Goal: Task Accomplishment & Management: Use online tool/utility

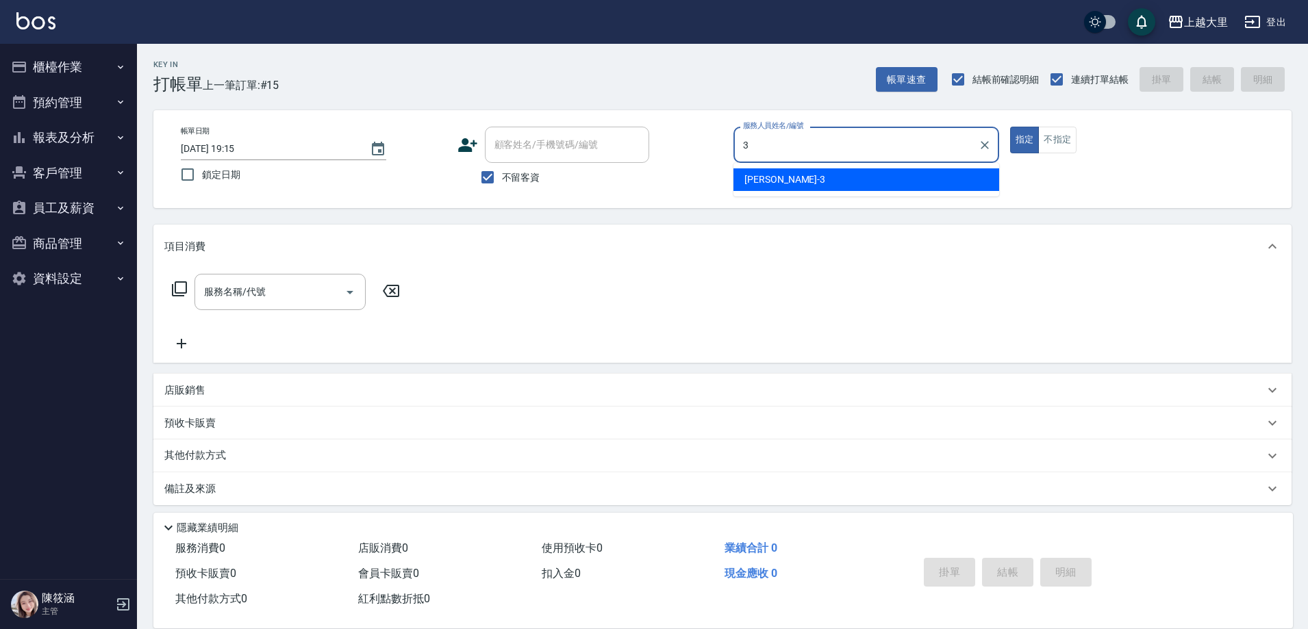
type input "[PERSON_NAME]-3"
type button "true"
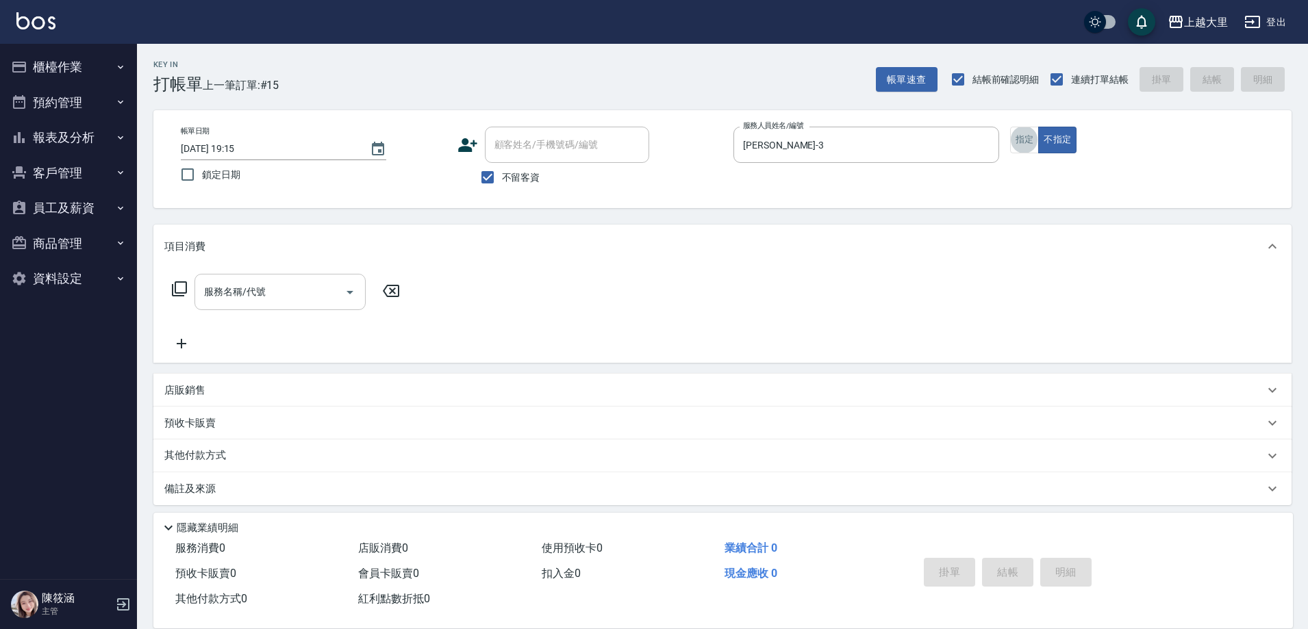
click at [274, 307] on div "服務名稱/代號" at bounding box center [279, 292] width 171 height 36
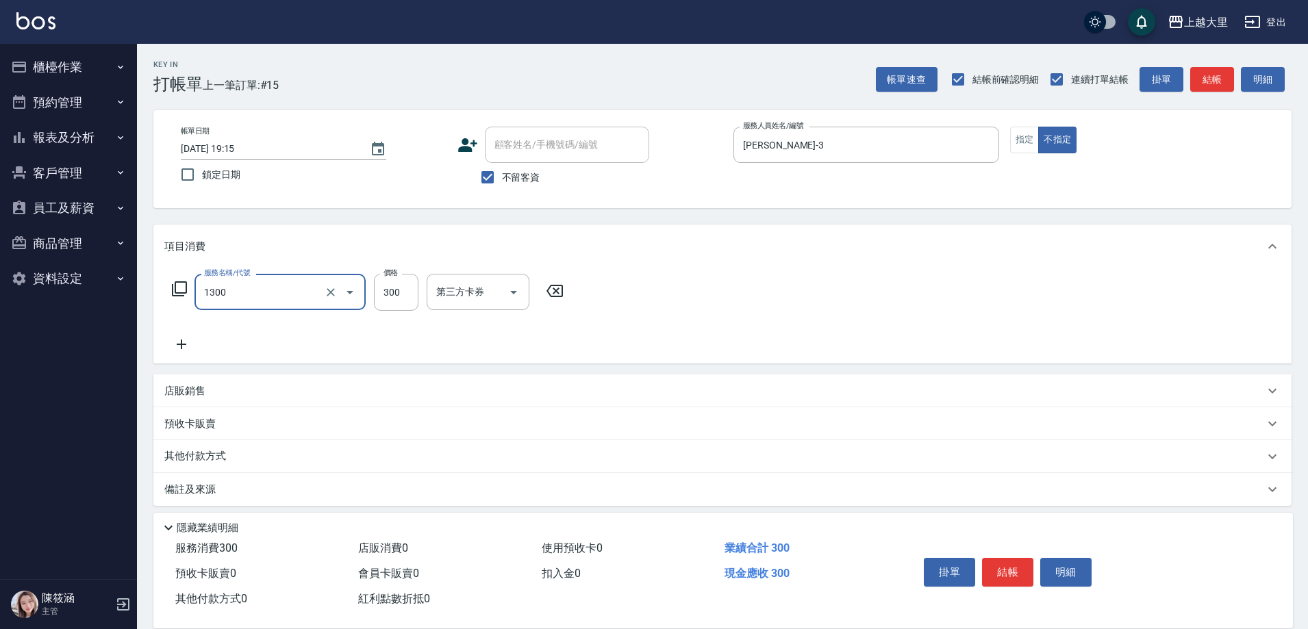
type input "健康洗髮(1300)"
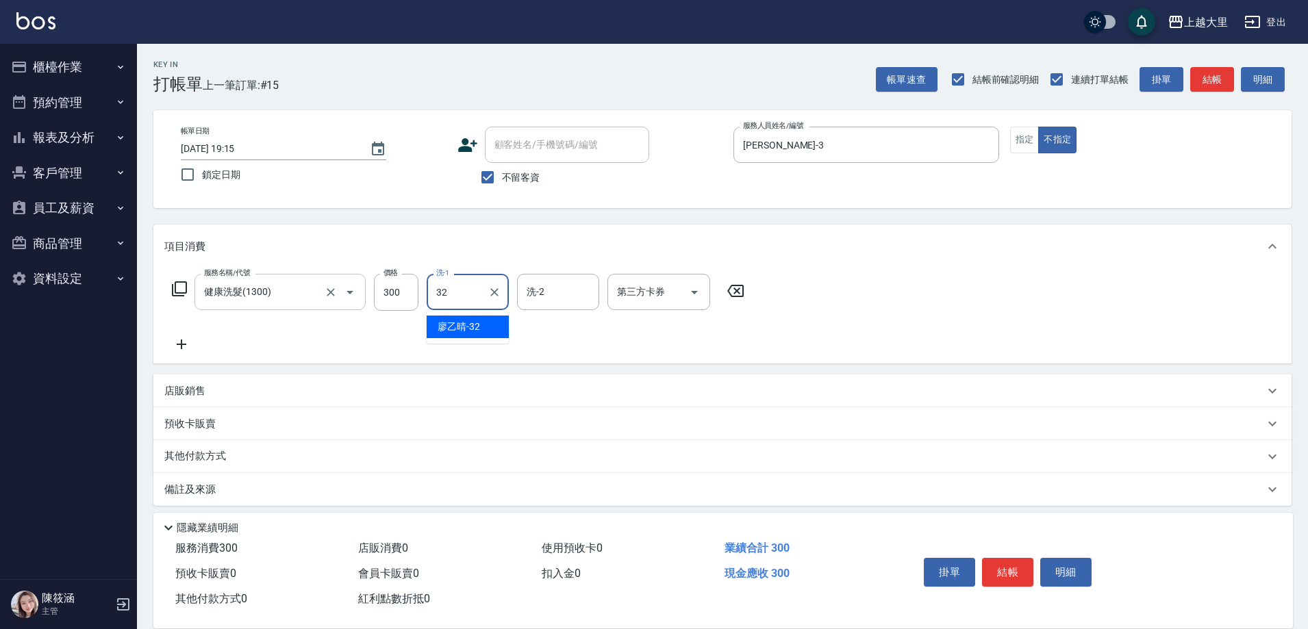
type input "[PERSON_NAME]-32"
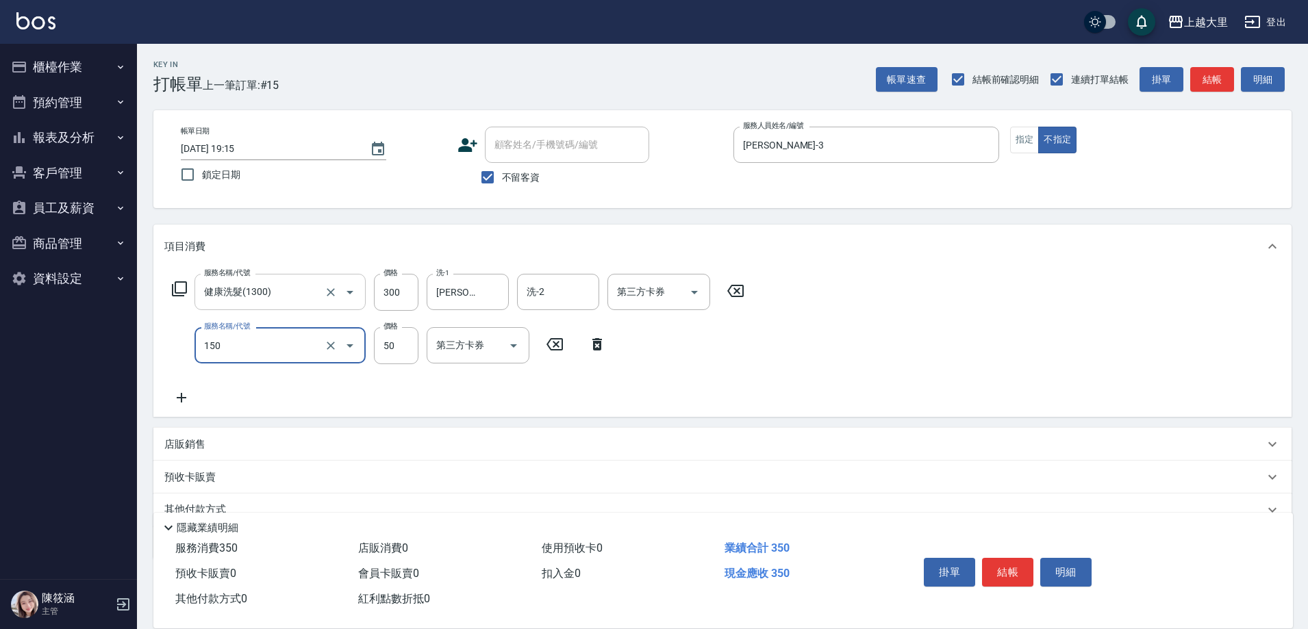
type input "精油50(150)"
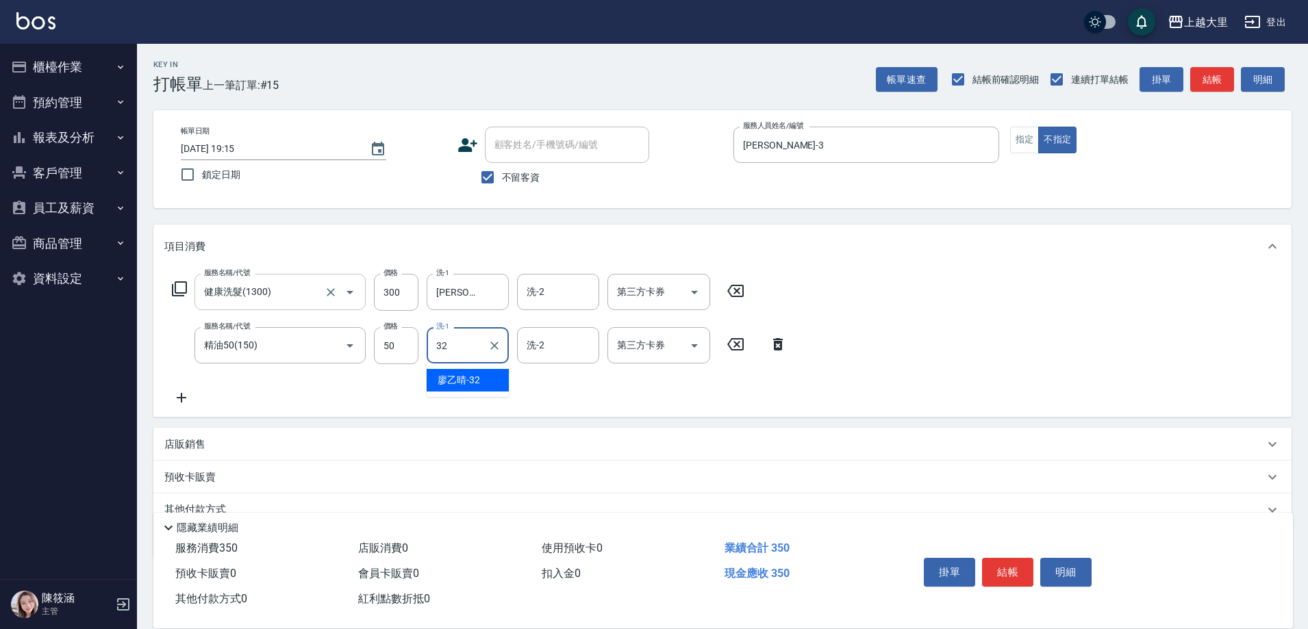
type input "[PERSON_NAME]-32"
click at [999, 568] on button "結帳" at bounding box center [1007, 572] width 51 height 29
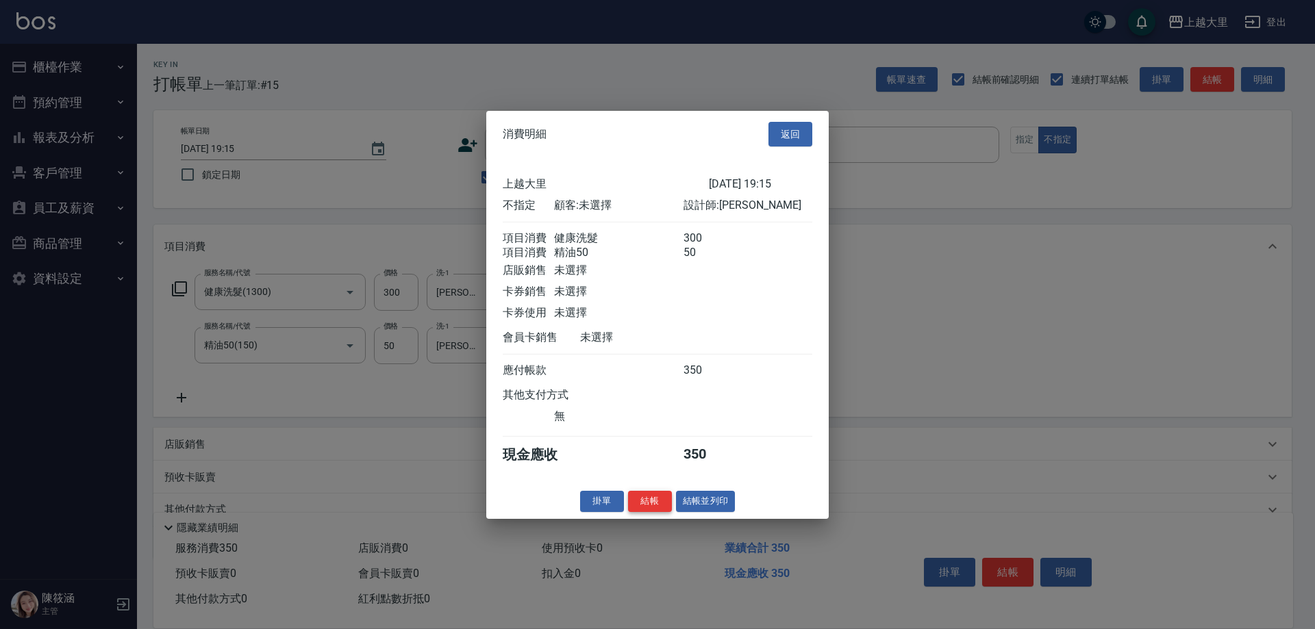
click at [650, 512] on button "結帳" at bounding box center [650, 501] width 44 height 21
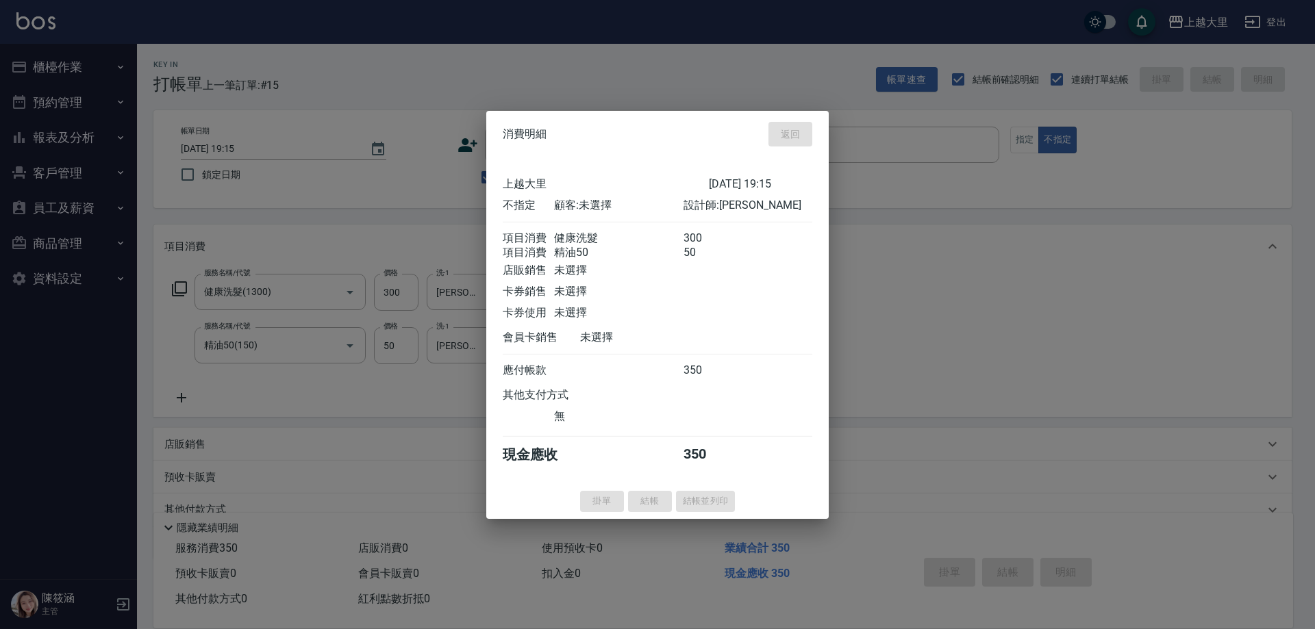
type input "[DATE] 20:37"
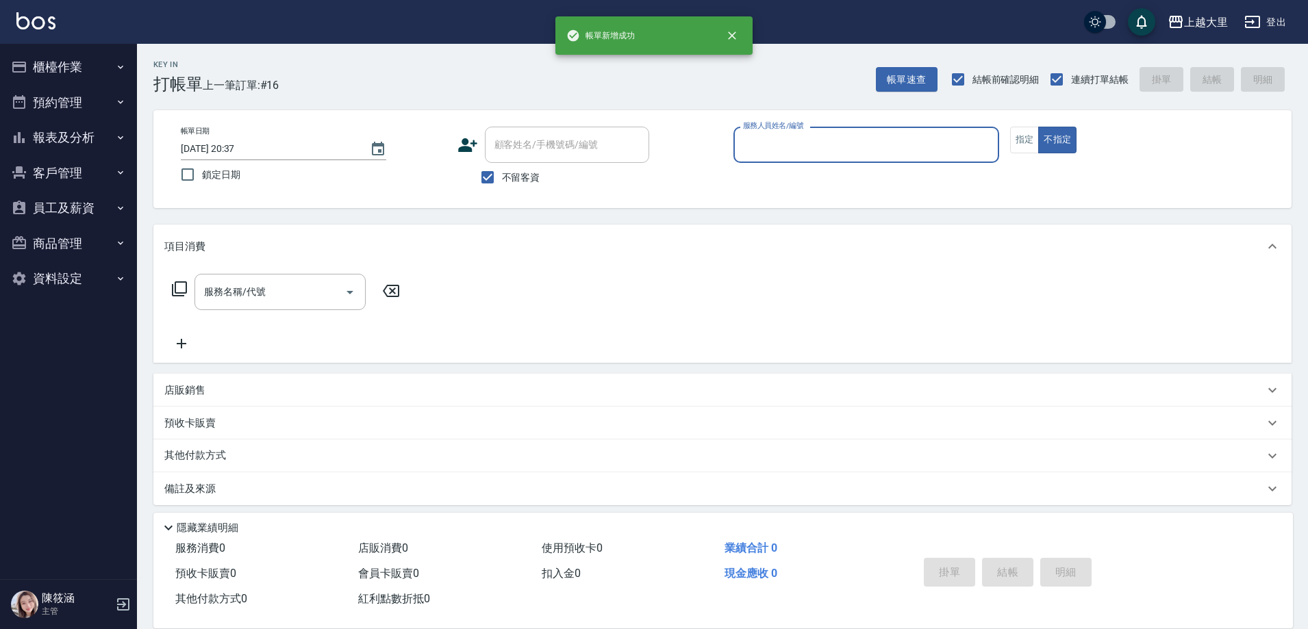
click at [78, 124] on button "報表及分析" at bounding box center [68, 138] width 126 height 36
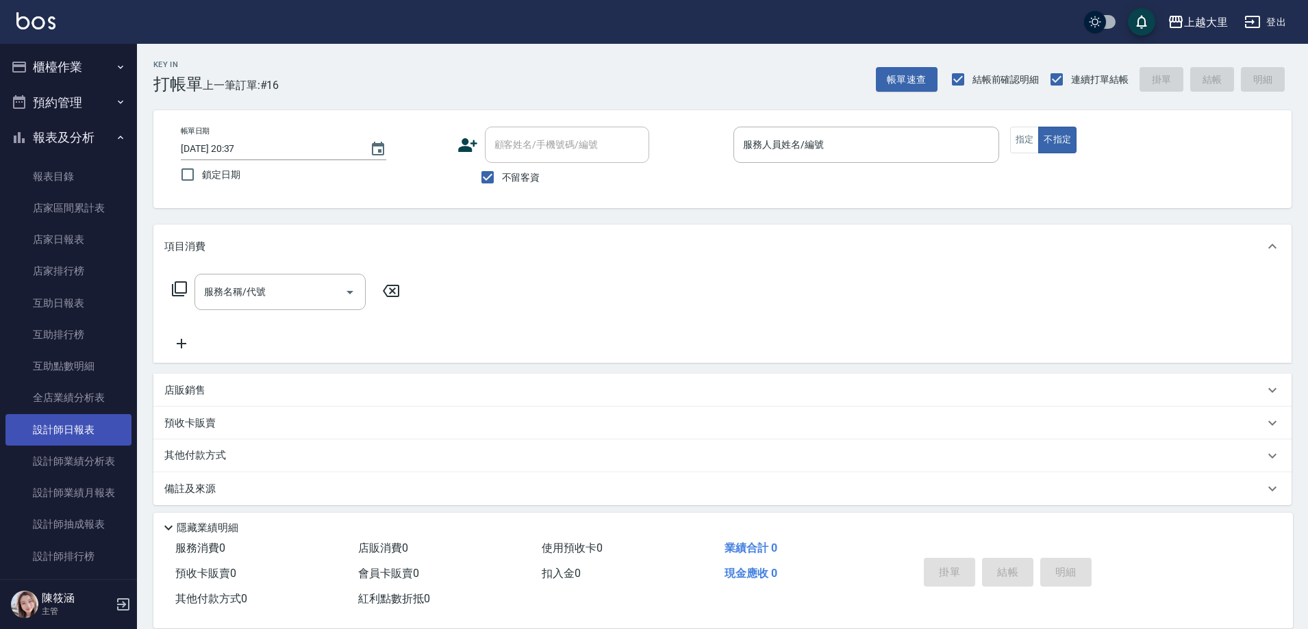
click at [81, 436] on link "設計師日報表" at bounding box center [68, 429] width 126 height 31
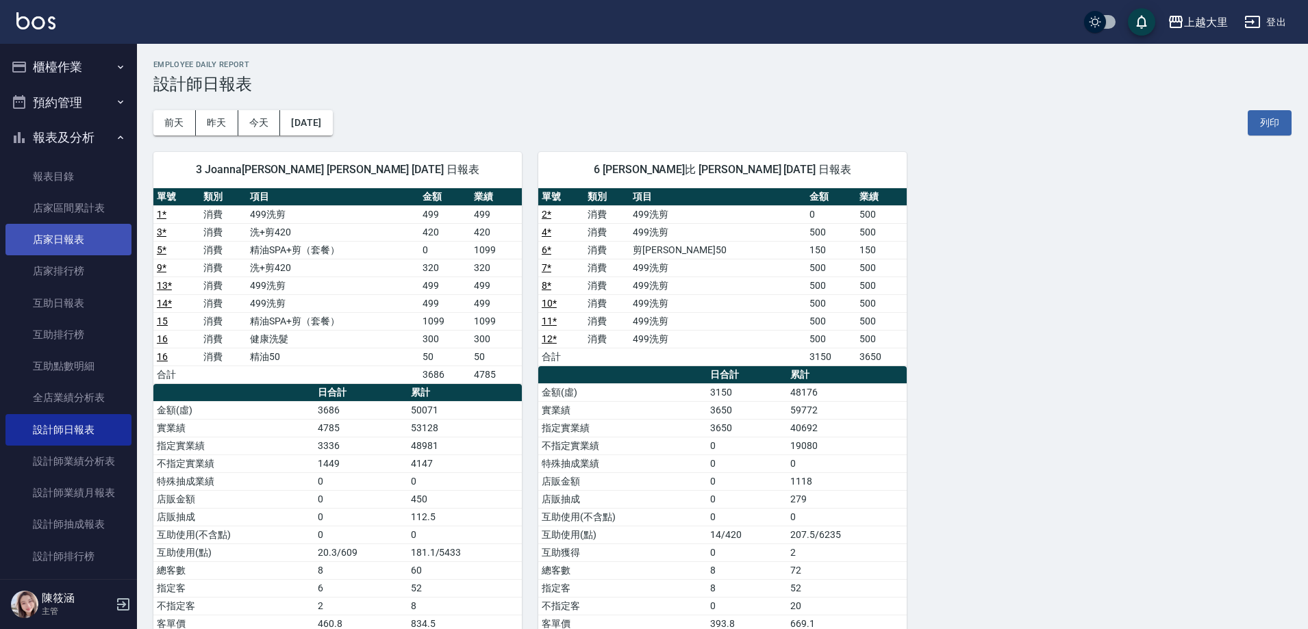
click at [92, 240] on link "店家日報表" at bounding box center [68, 239] width 126 height 31
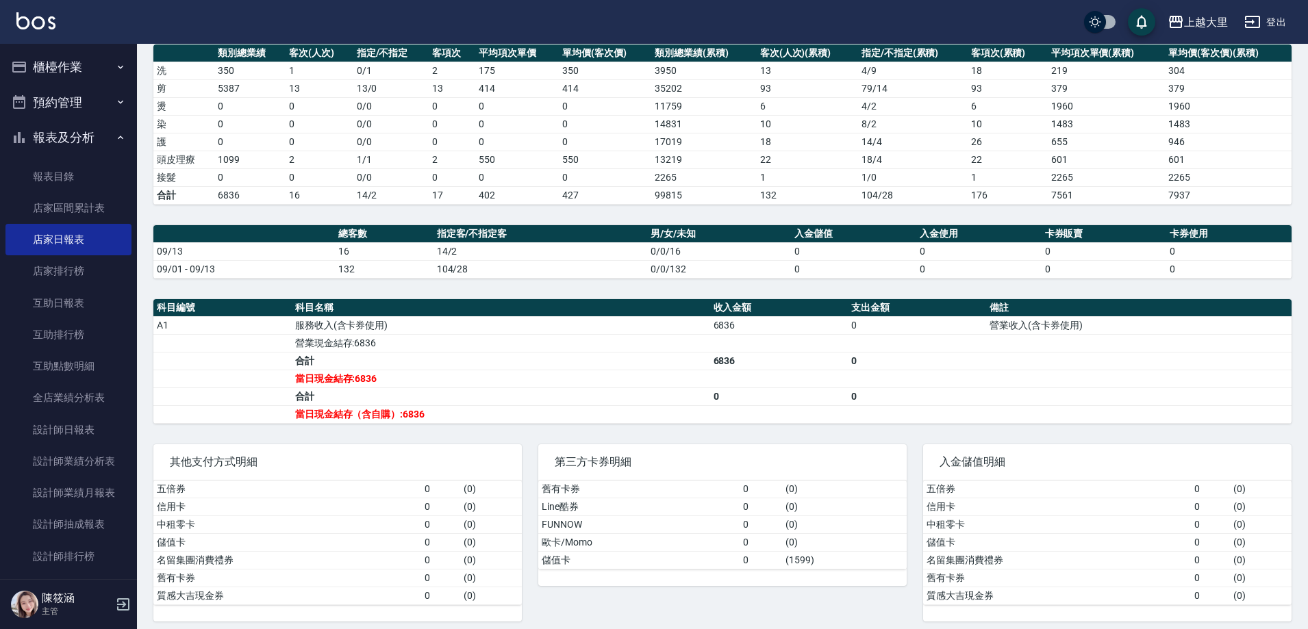
scroll to position [205, 0]
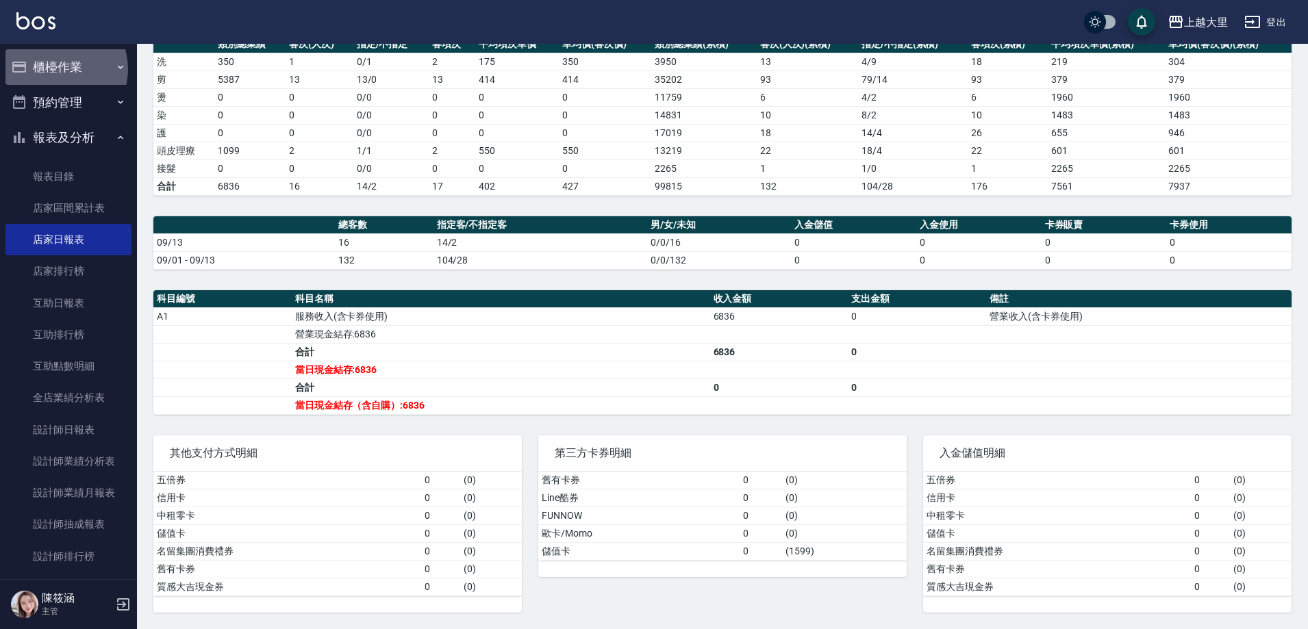
click at [58, 69] on button "櫃檯作業" at bounding box center [68, 67] width 126 height 36
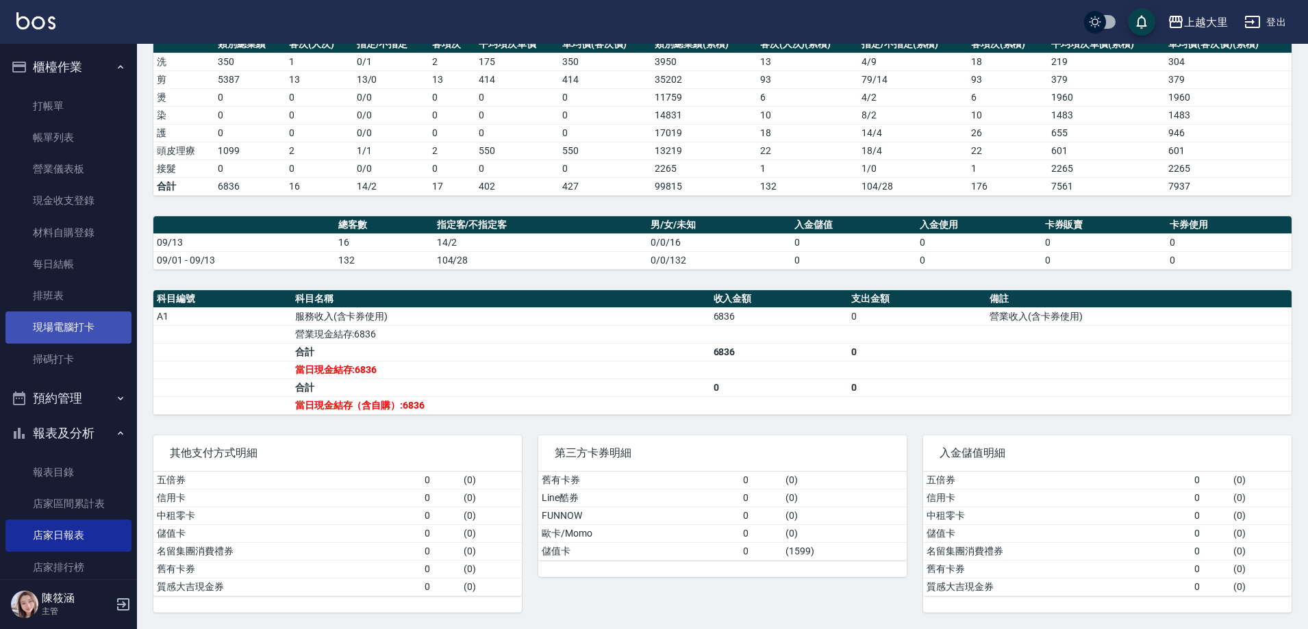
click at [94, 338] on link "現場電腦打卡" at bounding box center [68, 327] width 126 height 31
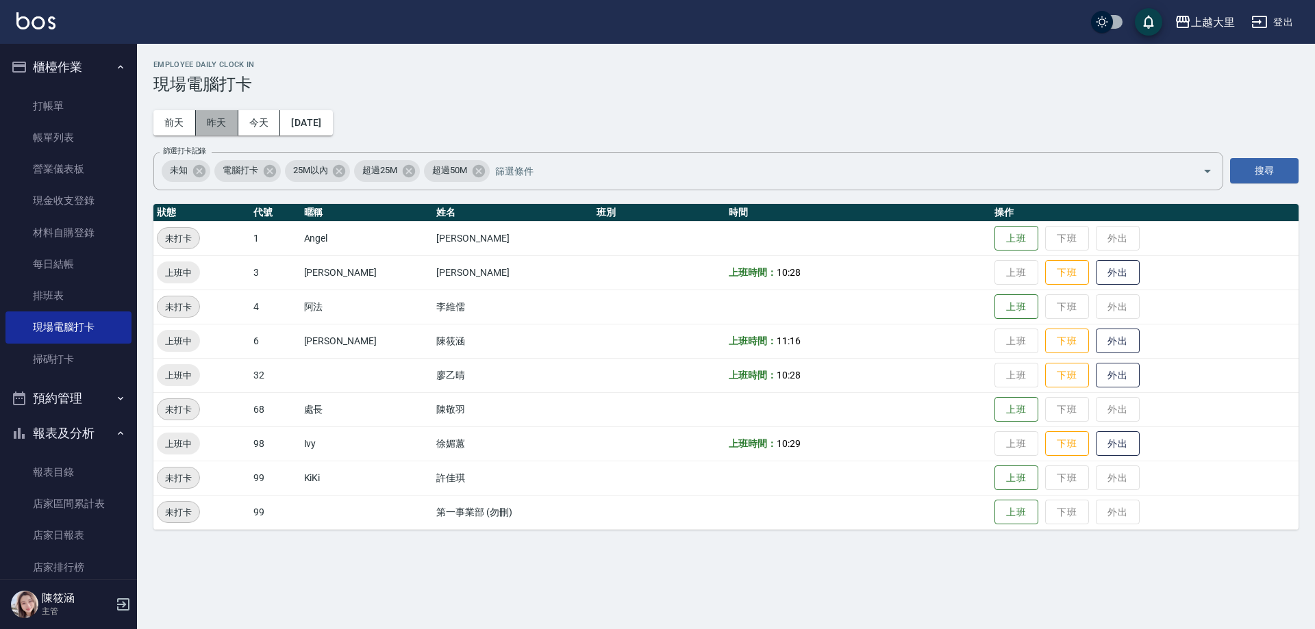
click at [216, 116] on button "昨天" at bounding box center [217, 122] width 42 height 25
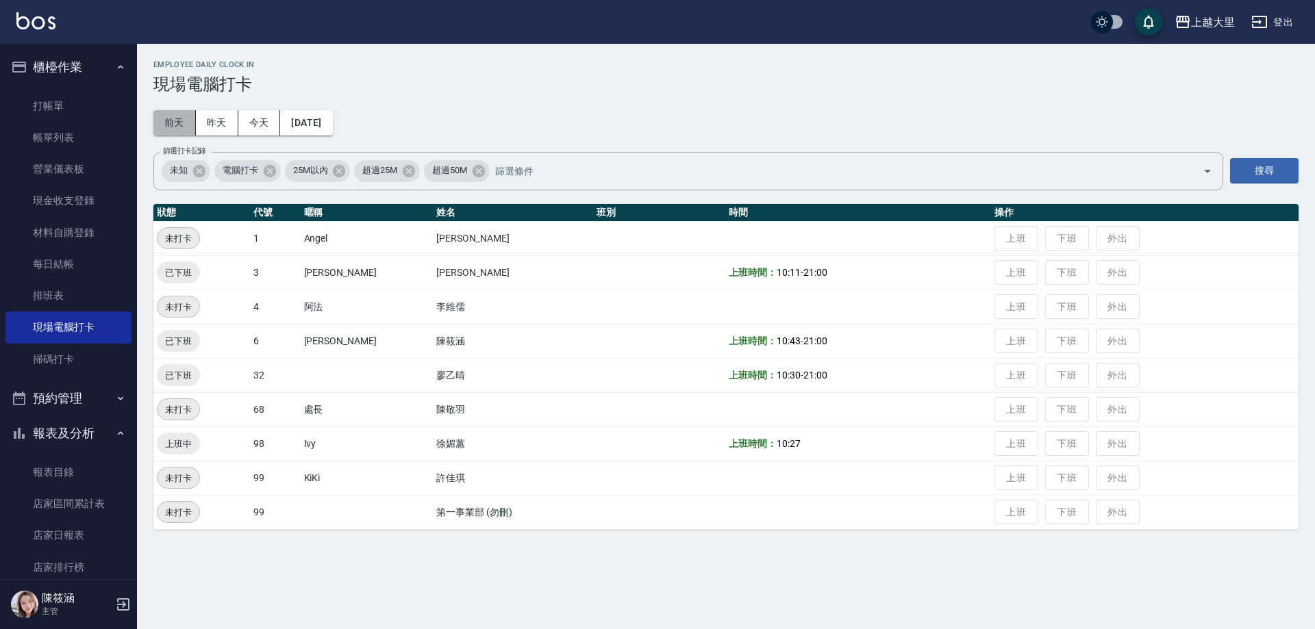
click at [154, 114] on button "前天" at bounding box center [174, 122] width 42 height 25
click at [218, 124] on button "昨天" at bounding box center [217, 122] width 42 height 25
click at [242, 120] on button "今天" at bounding box center [259, 122] width 42 height 25
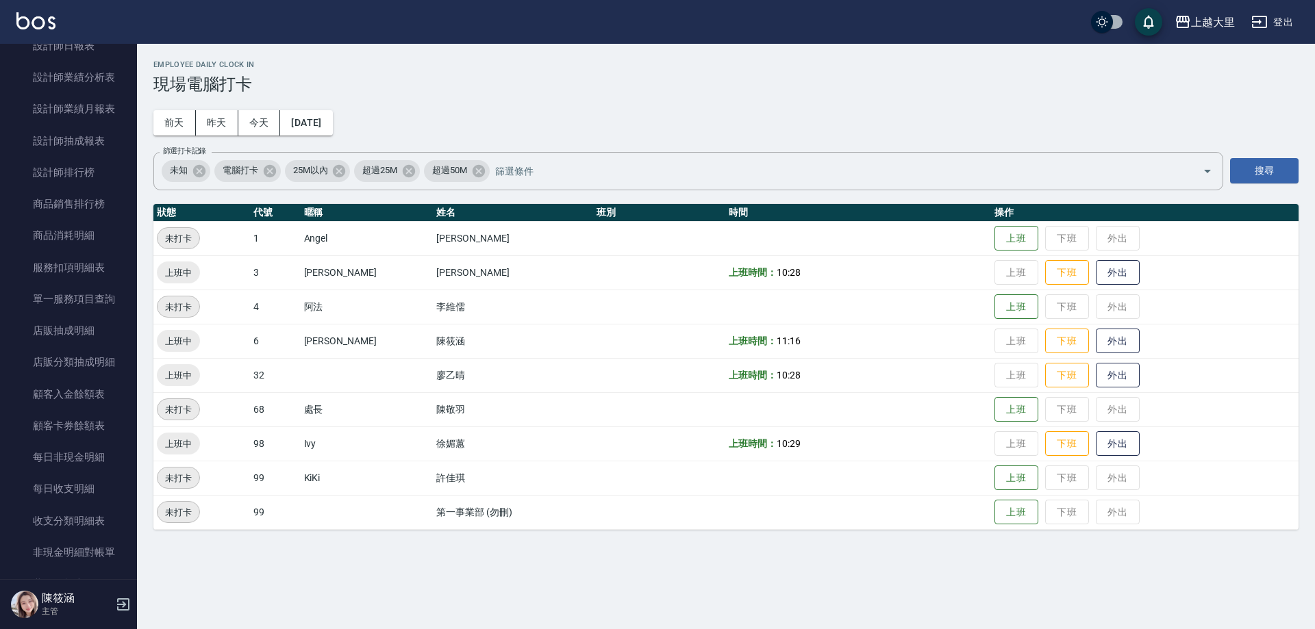
scroll to position [890, 0]
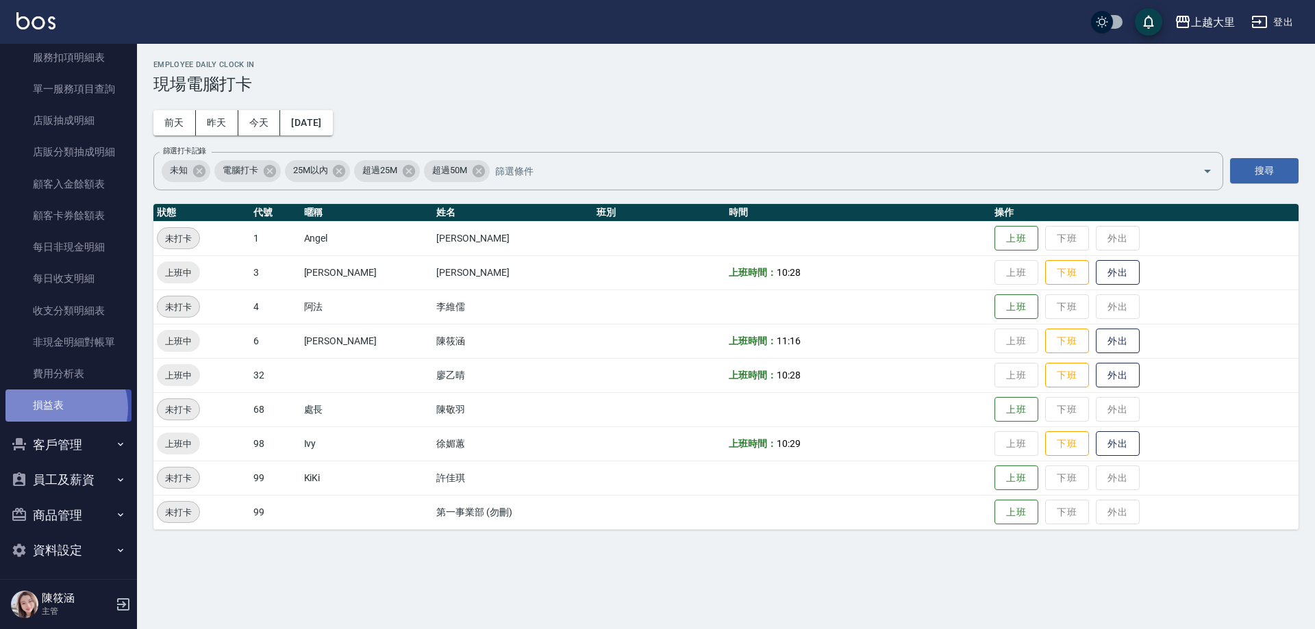
click at [62, 408] on link "損益表" at bounding box center [68, 405] width 126 height 31
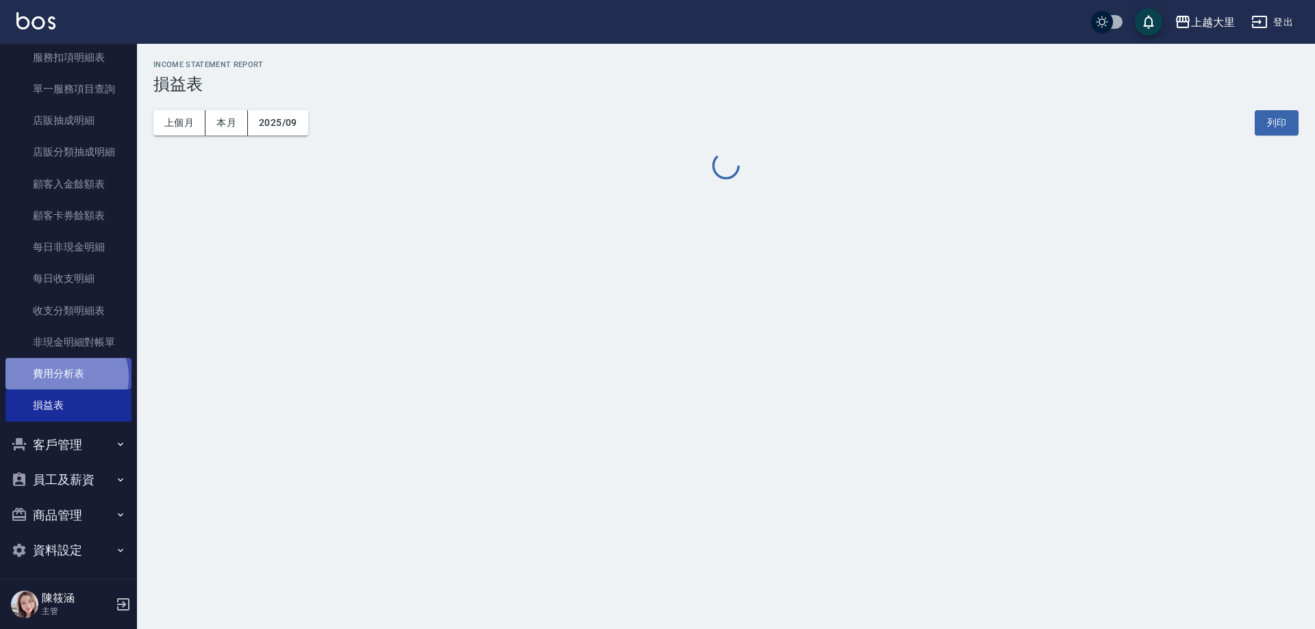
click at [64, 377] on link "費用分析表" at bounding box center [68, 373] width 126 height 31
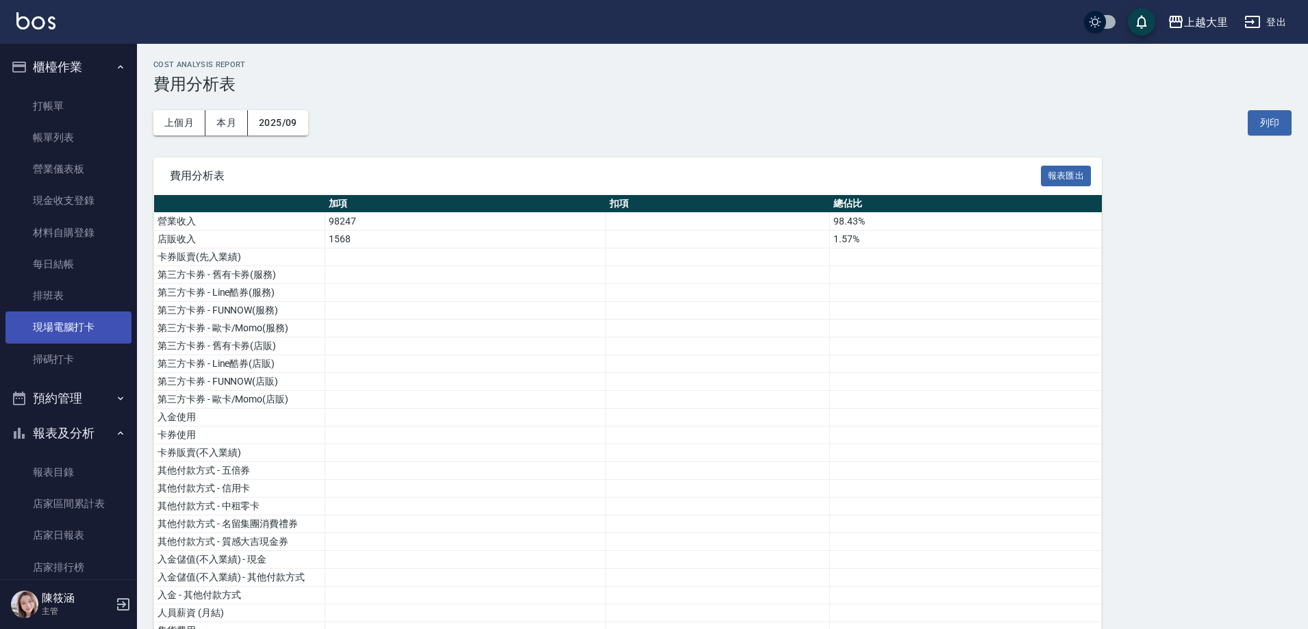
click at [88, 312] on link "現場電腦打卡" at bounding box center [68, 327] width 126 height 31
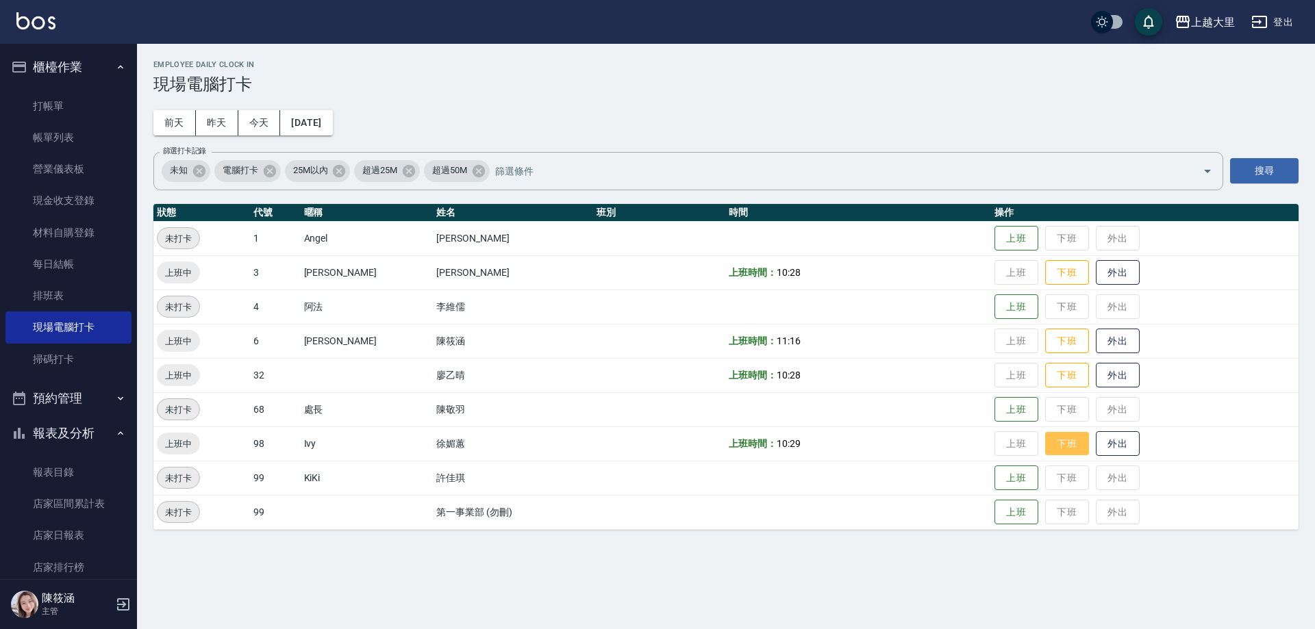
click at [1069, 454] on button "下班" at bounding box center [1067, 444] width 44 height 24
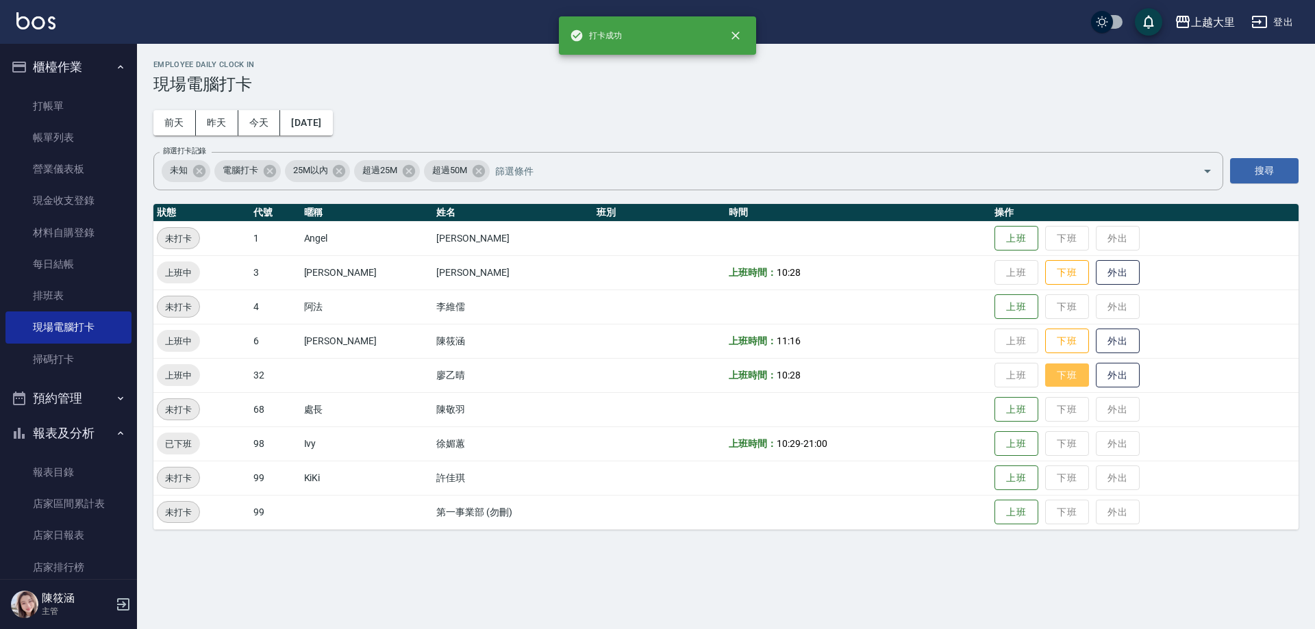
click at [1066, 374] on button "下班" at bounding box center [1067, 376] width 44 height 24
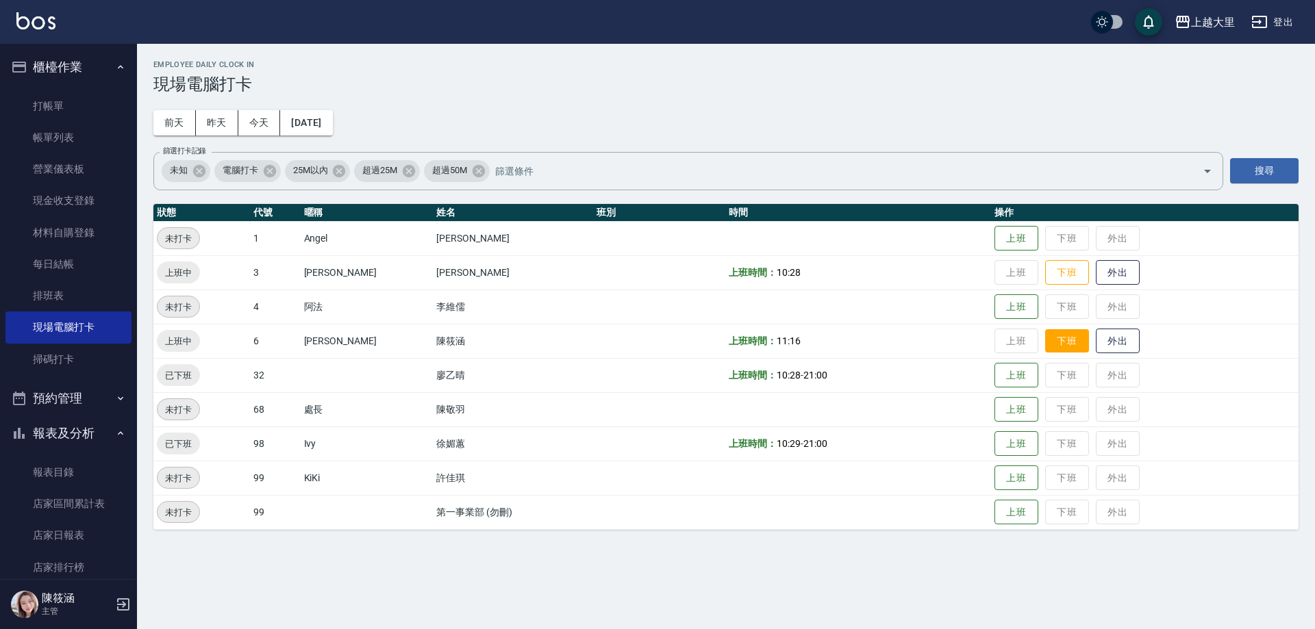
click at [1072, 331] on button "下班" at bounding box center [1067, 341] width 44 height 24
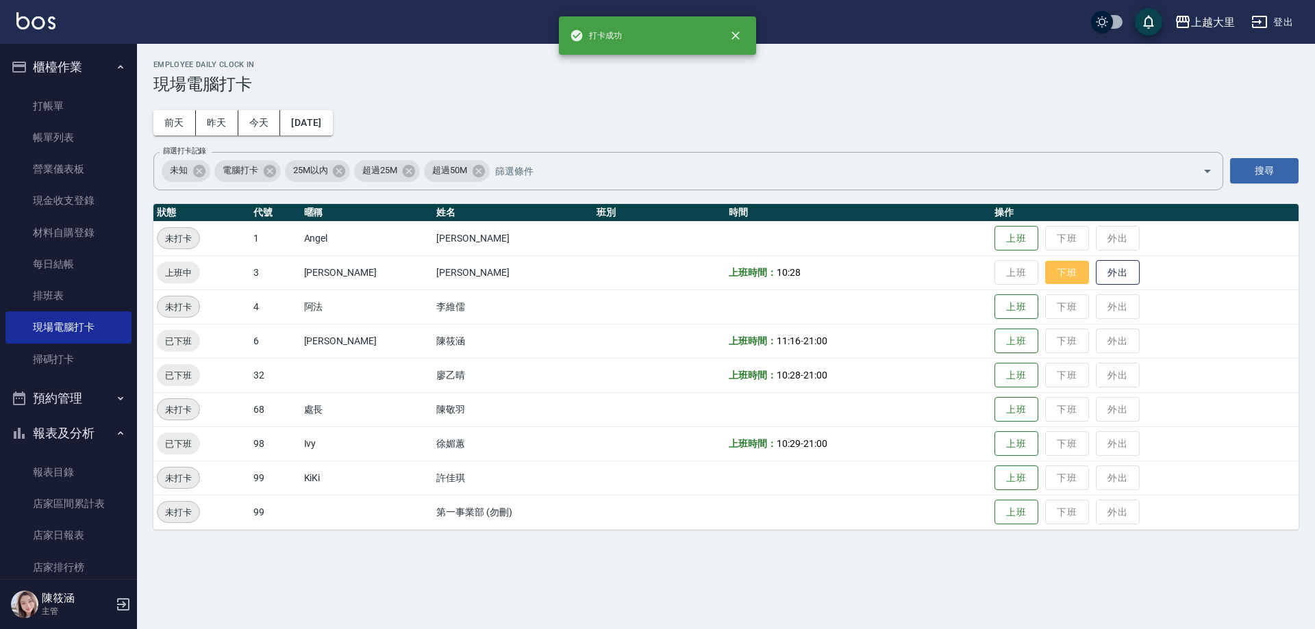
click at [1077, 277] on button "下班" at bounding box center [1067, 273] width 44 height 24
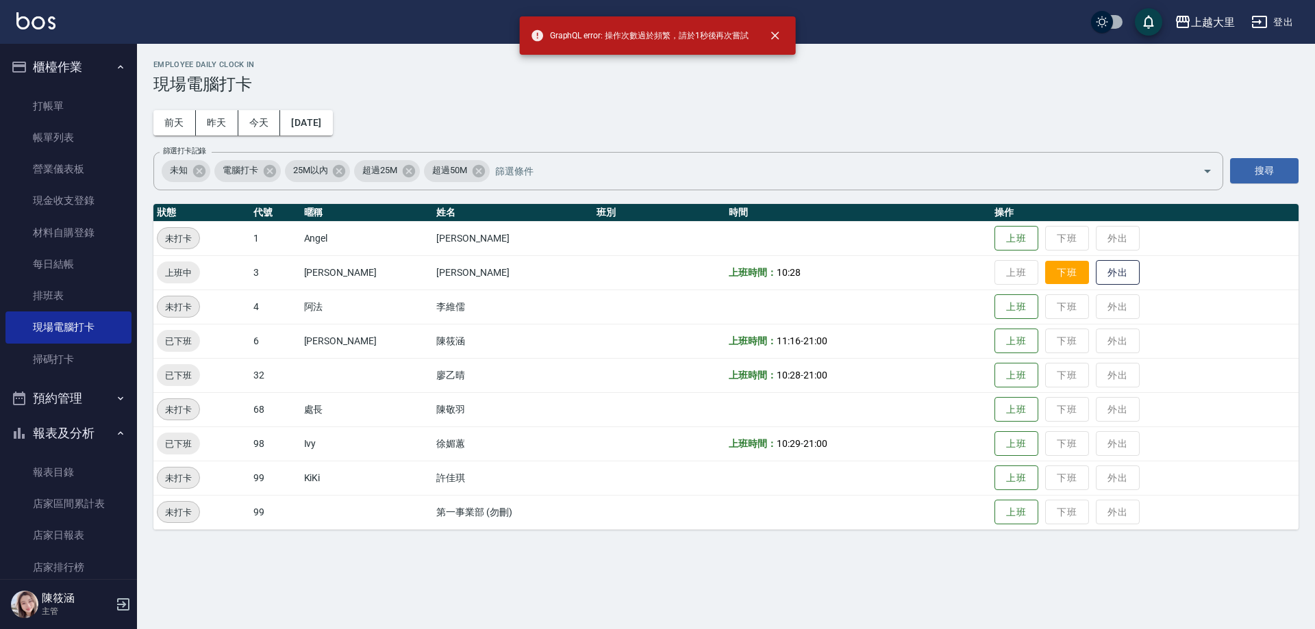
click at [1077, 277] on button "下班" at bounding box center [1067, 273] width 44 height 24
